Goal: Task Accomplishment & Management: Contribute content

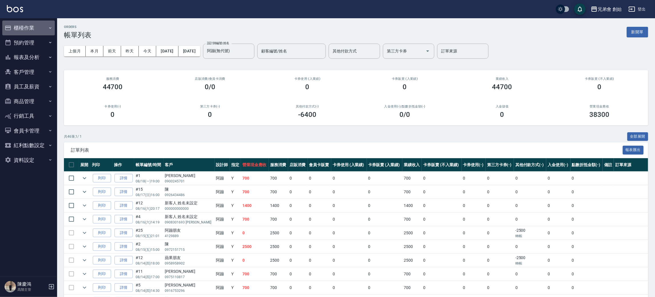
click at [33, 26] on button "櫃檯作業" at bounding box center [28, 28] width 53 height 15
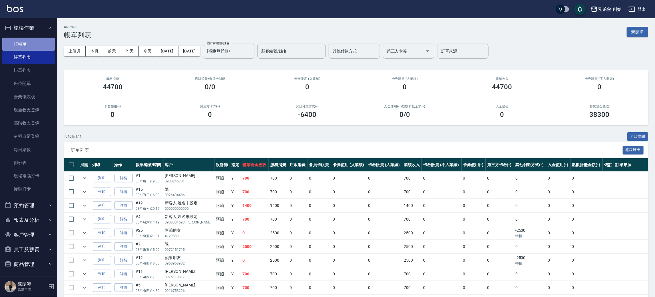
click at [33, 47] on link "打帳單" at bounding box center [28, 44] width 53 height 13
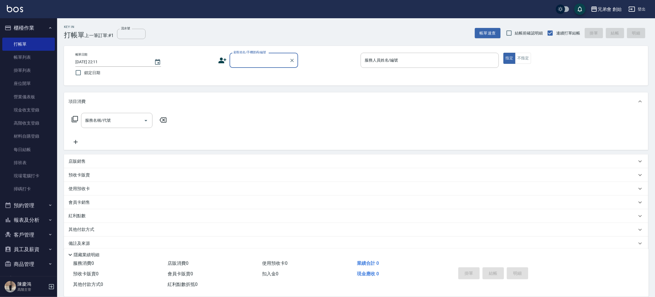
click at [96, 158] on div "店販銷售" at bounding box center [356, 162] width 584 height 14
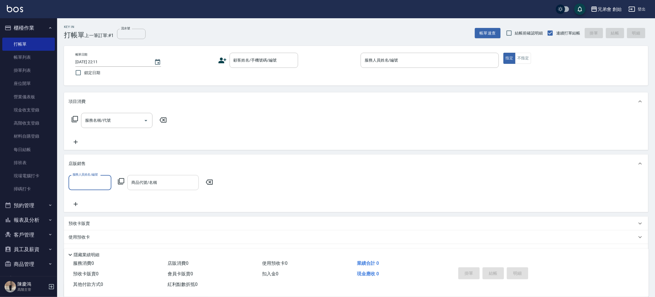
click at [136, 182] on input "商品代號/名稱" at bounding box center [163, 183] width 66 height 10
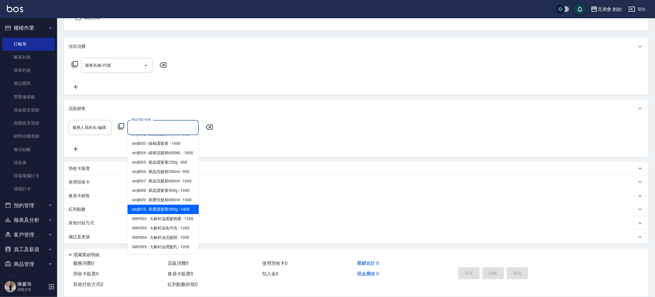
scroll to position [507, 0]
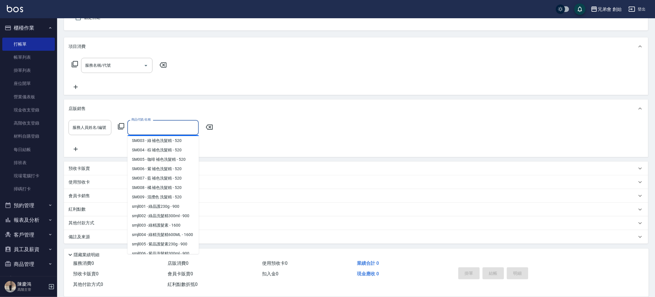
click at [171, 136] on span "SM002 - 紅 補色洗髮精 - 520" at bounding box center [162, 131] width 71 height 9
type input "紅 補色洗髮精"
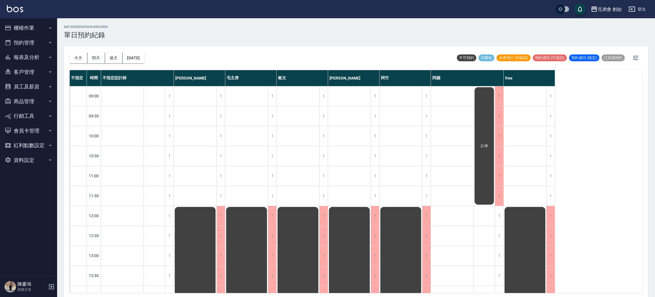
scroll to position [1, 0]
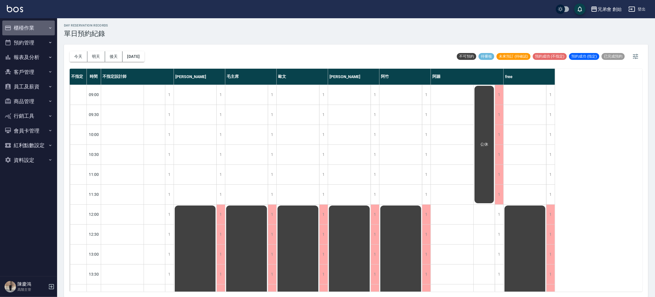
click at [41, 28] on button "櫃檯作業" at bounding box center [28, 28] width 53 height 15
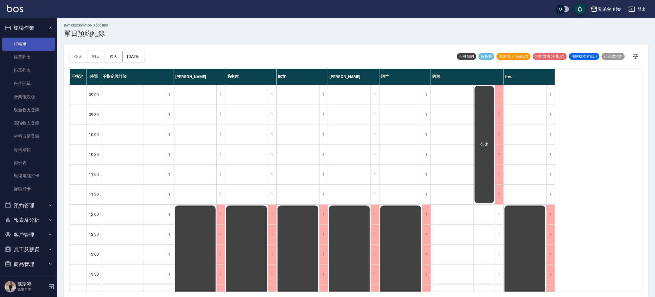
click at [37, 45] on link "打帳單" at bounding box center [28, 44] width 53 height 13
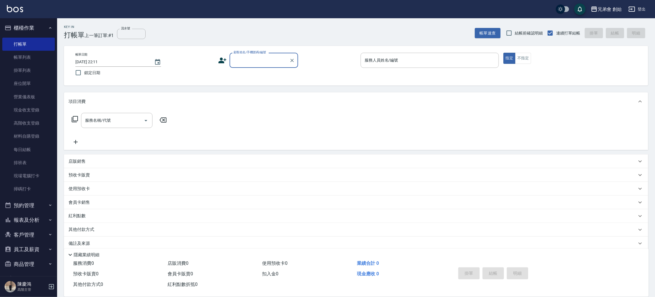
click at [30, 24] on button "櫃檯作業" at bounding box center [28, 28] width 53 height 15
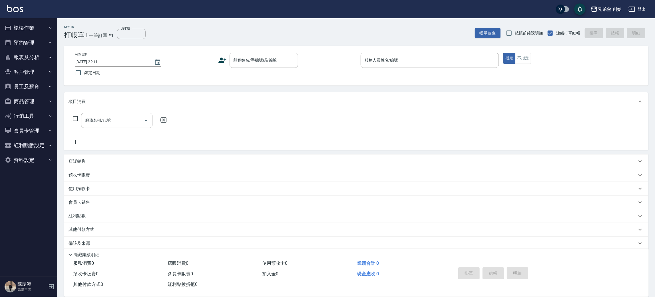
click at [36, 31] on button "櫃檯作業" at bounding box center [28, 28] width 53 height 15
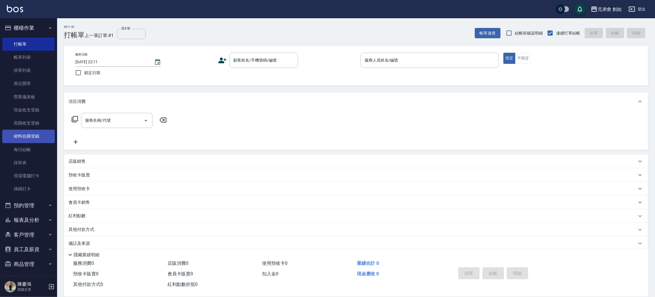
drag, startPoint x: 37, startPoint y: 140, endPoint x: 33, endPoint y: 138, distance: 4.4
click at [38, 141] on link "材料自購登錄" at bounding box center [28, 136] width 53 height 13
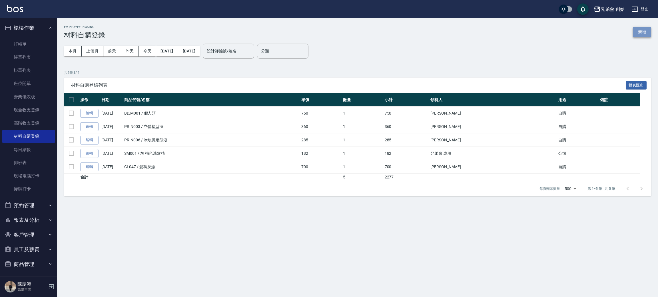
click at [642, 32] on button "新增" at bounding box center [642, 32] width 18 height 11
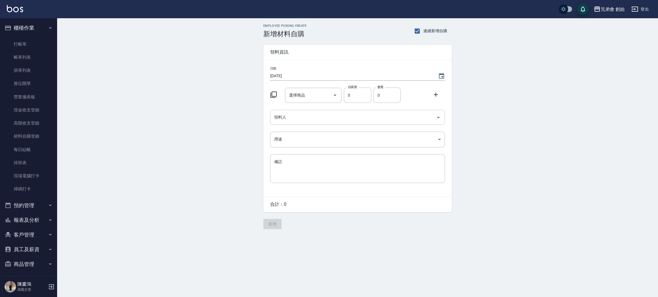
click at [295, 122] on input "領料人" at bounding box center [353, 117] width 161 height 10
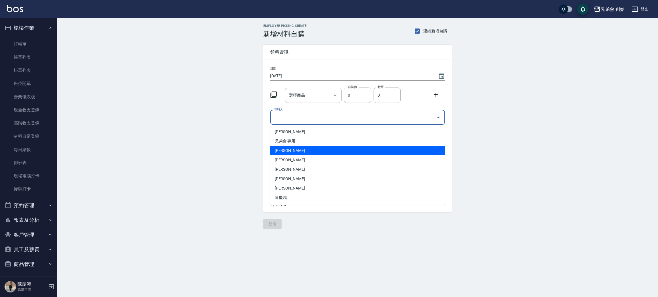
click at [281, 150] on li "[PERSON_NAME]" at bounding box center [357, 150] width 175 height 9
type input "[PERSON_NAME]"
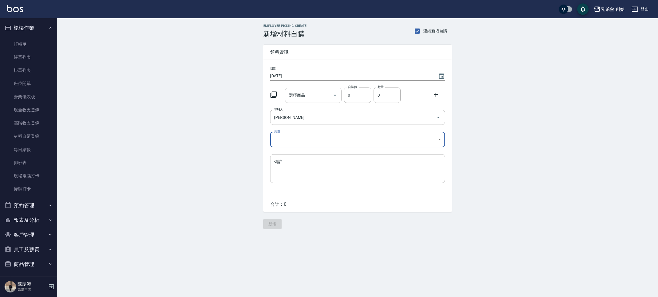
click at [321, 96] on input "選擇商品" at bounding box center [308, 96] width 43 height 10
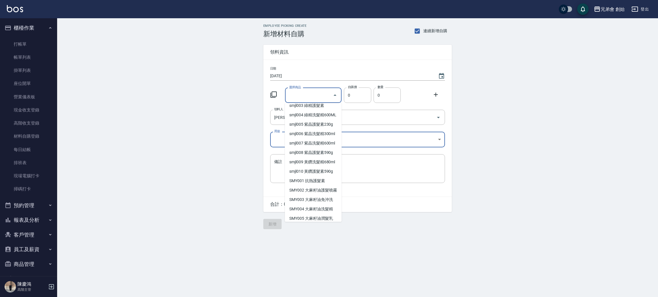
scroll to position [2264, 0]
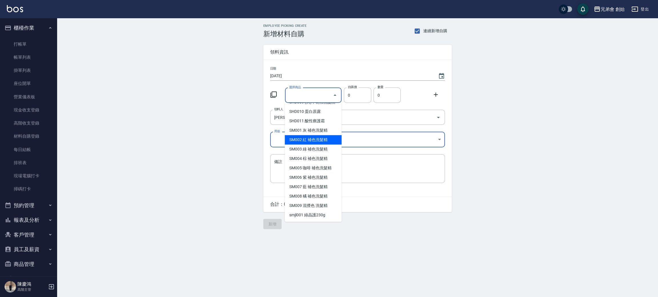
click at [324, 145] on li "SM002 紅 補色洗髮精" at bounding box center [313, 139] width 57 height 9
type input "紅 補色洗髮精"
type input "182"
type input "1"
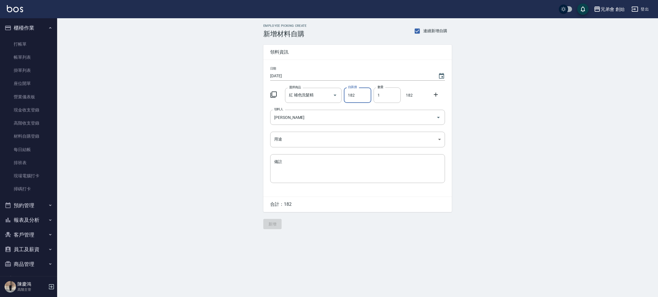
click at [496, 102] on div "Employee Picking Create 新增材料自購 連續新增自購 領料資訊 日期 [DATE] 選擇商品 紅 補色洗髮精 選擇商品 自購價 182 …" at bounding box center [357, 126] width 601 height 217
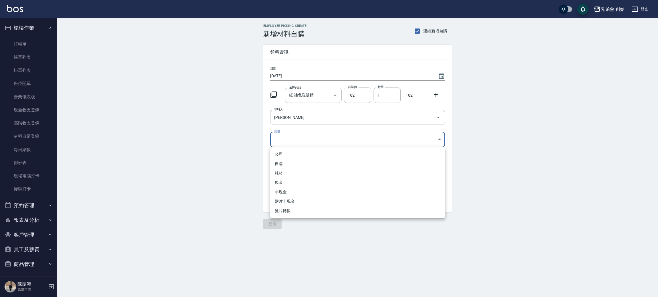
click at [301, 143] on body "兄弟會 創始 登出 櫃檯作業 打帳單 帳單列表 掛單列表 座位開單 營業儀表板 現金收支登錄 高階收支登錄 材料自購登錄 每日結帳 排班表 現場電腦打卡 掃碼…" at bounding box center [329, 148] width 658 height 297
click at [291, 160] on li "自購" at bounding box center [357, 163] width 175 height 9
type input "自購"
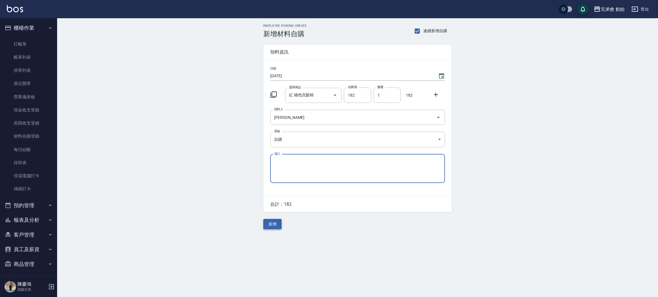
click at [277, 224] on button "新增" at bounding box center [272, 224] width 18 height 11
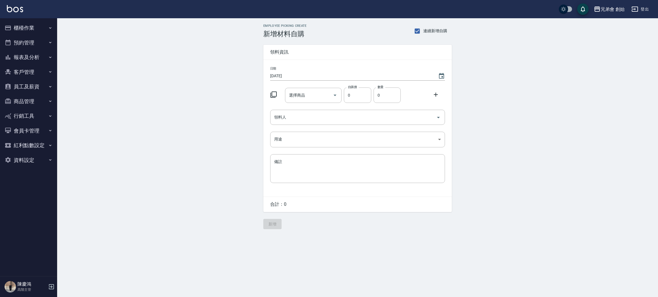
click at [42, 32] on button "櫃檯作業" at bounding box center [28, 28] width 53 height 15
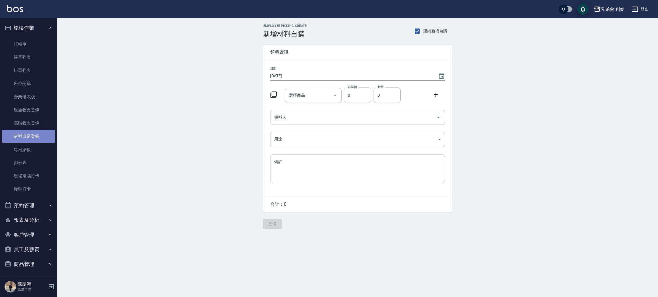
click at [37, 133] on link "材料自購登錄" at bounding box center [28, 136] width 53 height 13
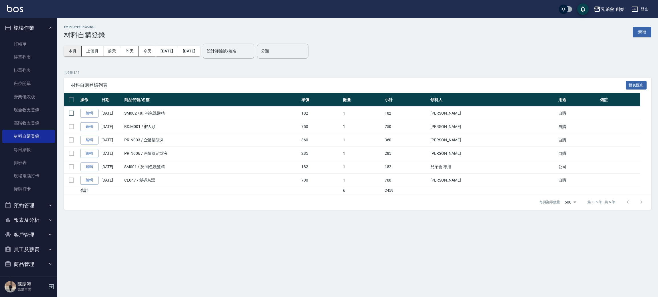
click at [80, 53] on button "本月" at bounding box center [73, 51] width 18 height 11
click at [74, 52] on button "本月" at bounding box center [73, 51] width 18 height 11
drag, startPoint x: 310, startPoint y: 115, endPoint x: 380, endPoint y: 114, distance: 69.7
click at [380, 114] on tr "編輯 08/18/2025 SM002 / 紅 補色洗髮精 182 1 182 李榕軒 自購" at bounding box center [357, 113] width 587 height 13
drag, startPoint x: 421, startPoint y: 112, endPoint x: 440, endPoint y: 113, distance: 18.8
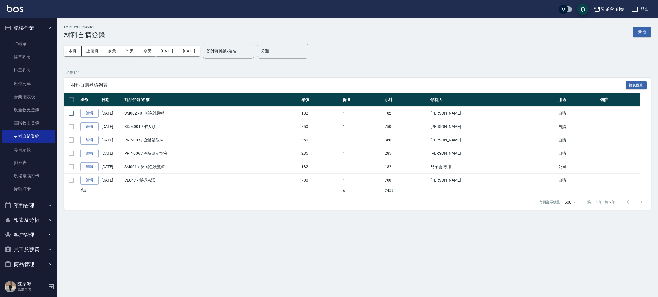
click at [424, 114] on td "182" at bounding box center [406, 113] width 46 height 13
drag, startPoint x: 459, startPoint y: 111, endPoint x: 482, endPoint y: 114, distance: 23.7
click at [482, 114] on td "[PERSON_NAME]" at bounding box center [493, 113] width 128 height 13
click at [35, 38] on li "打帳單" at bounding box center [28, 44] width 53 height 13
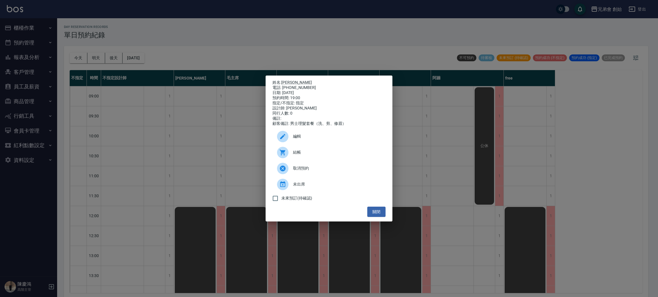
click at [249, 28] on div "姓名: 鄧又文 電話: 0900245701 日期: 2025/08/18 預約時間: 19:00 指定/不指定: 指定 設計師: 阿蹦 同行人數: 0 備註…" at bounding box center [329, 148] width 658 height 297
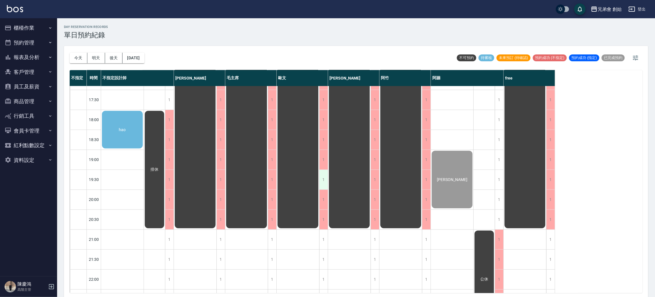
scroll to position [379, 0]
